Goal: Obtain resource: Download file/media

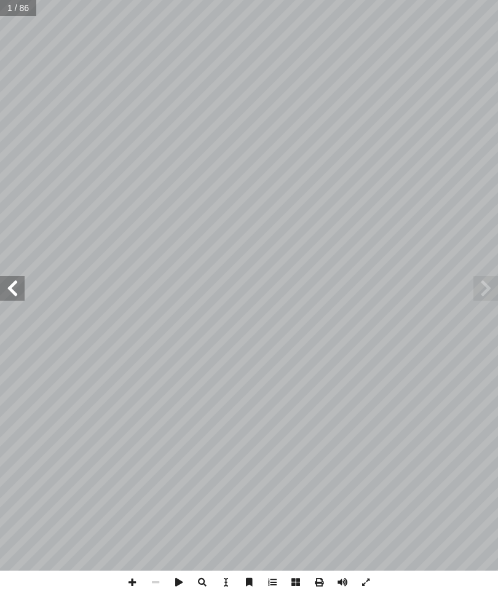
click at [18, 284] on span at bounding box center [12, 288] width 25 height 25
click at [489, 288] on span at bounding box center [485, 288] width 25 height 25
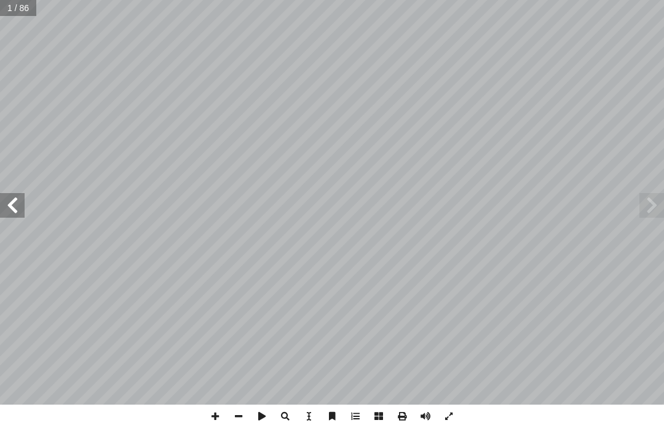
click at [662, 196] on span at bounding box center [651, 205] width 25 height 25
click at [6, 209] on span at bounding box center [12, 205] width 25 height 25
click at [5, 210] on span at bounding box center [12, 205] width 25 height 25
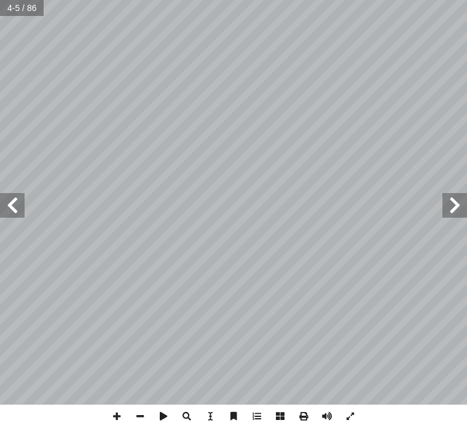
click at [14, 209] on span at bounding box center [12, 205] width 25 height 25
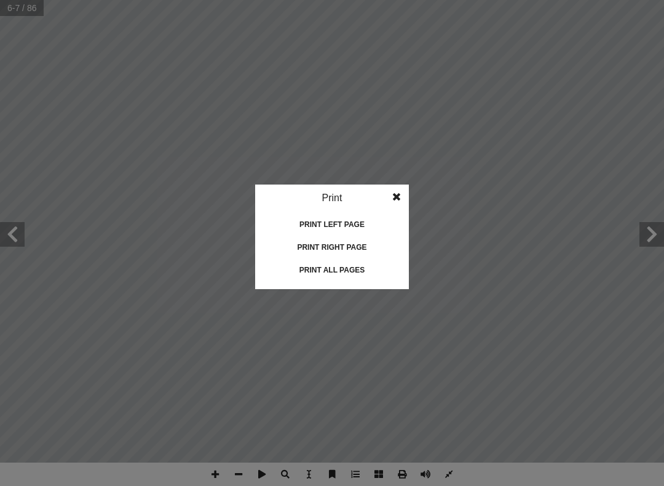
click at [349, 264] on div "Print all pages" at bounding box center [331, 270] width 123 height 20
